Goal: Task Accomplishment & Management: Complete application form

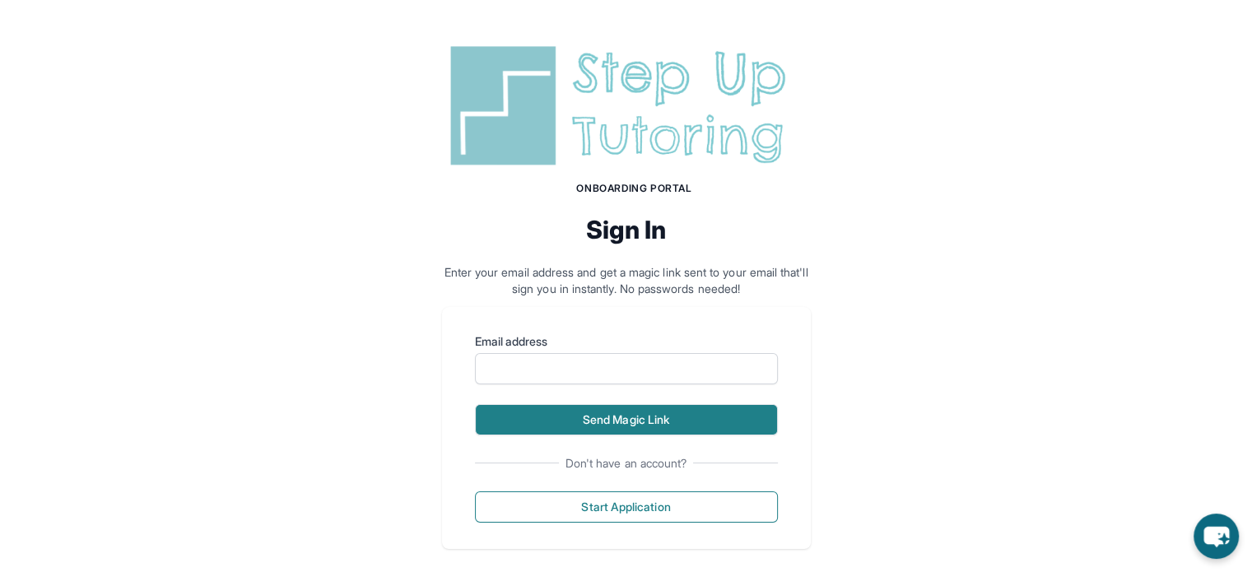
click at [718, 407] on button "Send Magic Link" at bounding box center [626, 419] width 303 height 31
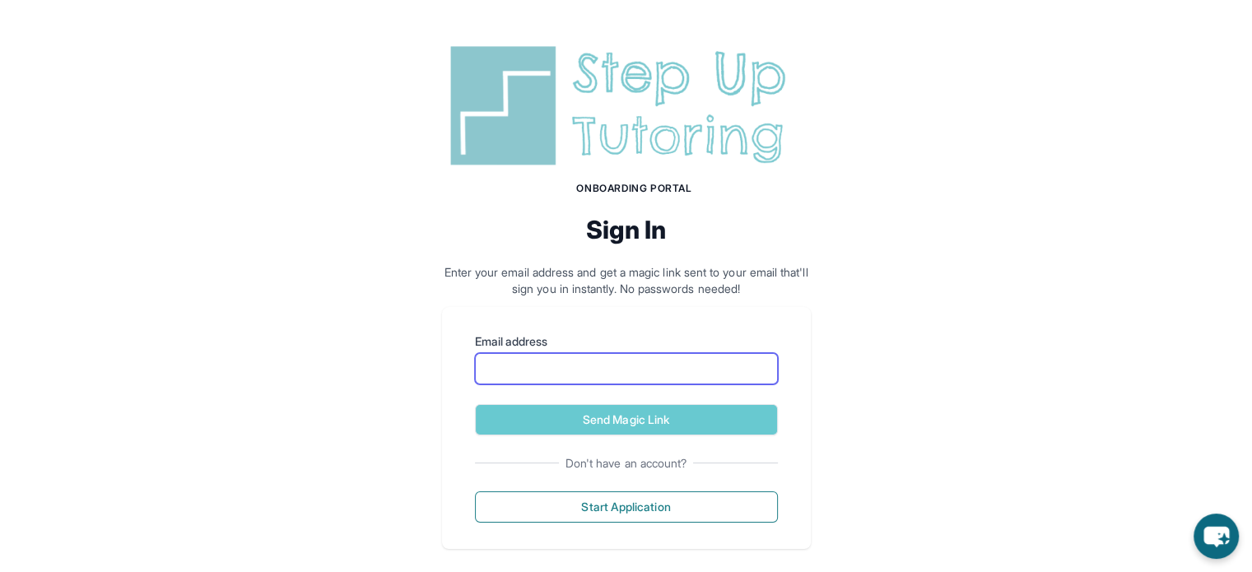
click at [700, 367] on input "Email address" at bounding box center [626, 368] width 303 height 31
type input "**********"
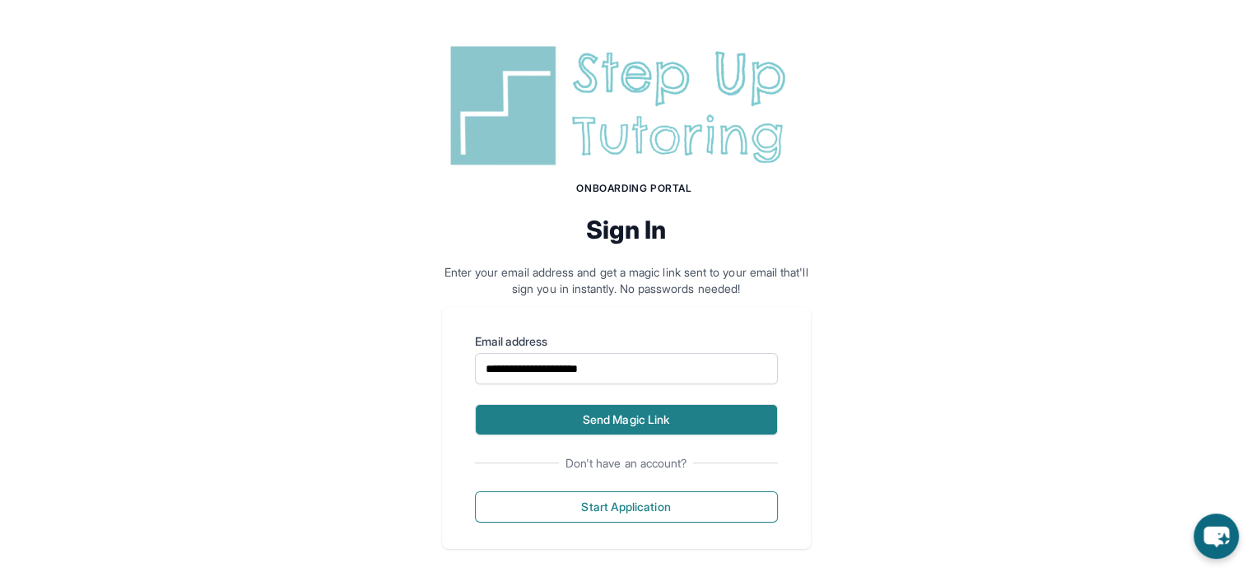
click at [645, 415] on button "Send Magic Link" at bounding box center [626, 419] width 303 height 31
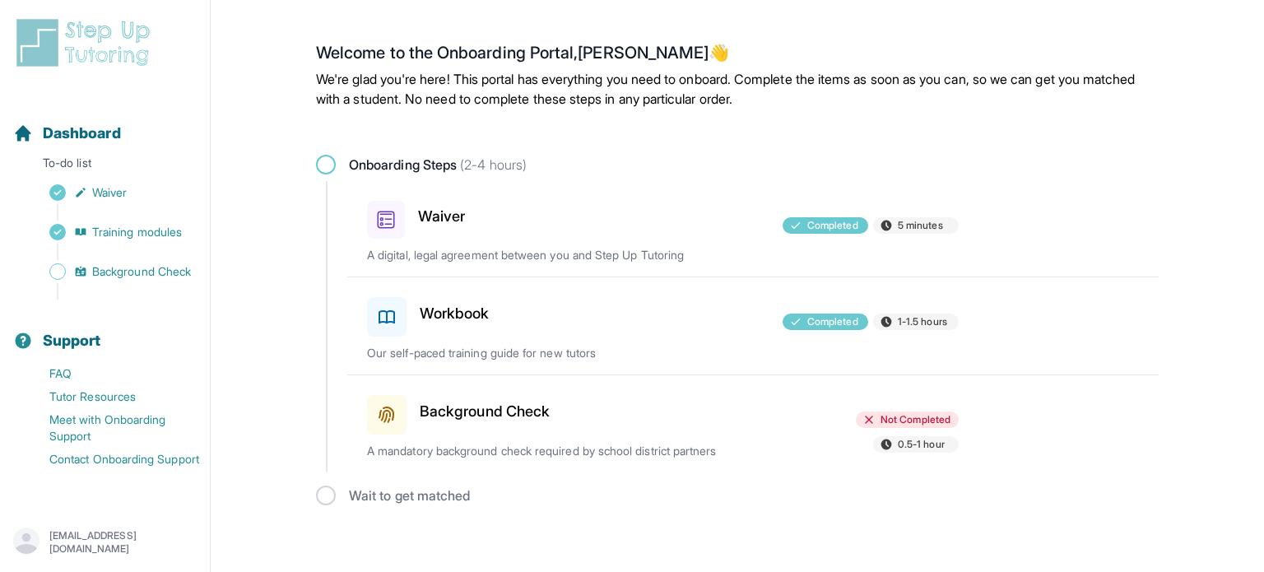
click at [518, 410] on h3 "Background Check" at bounding box center [485, 411] width 130 height 23
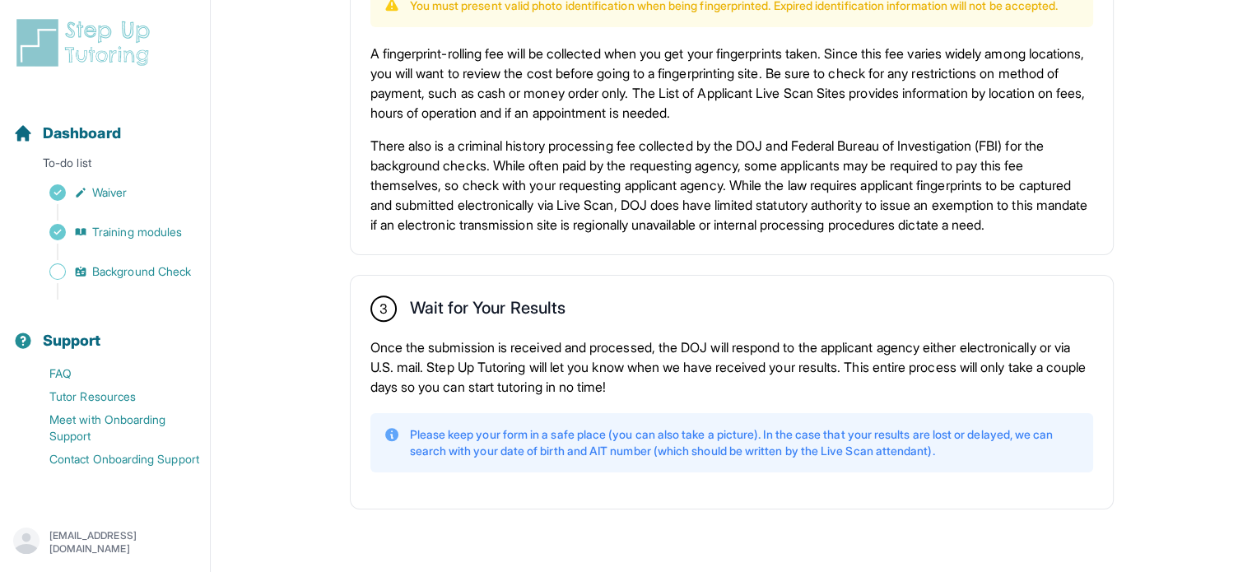
scroll to position [1189, 0]
